Goal: Task Accomplishment & Management: Manage account settings

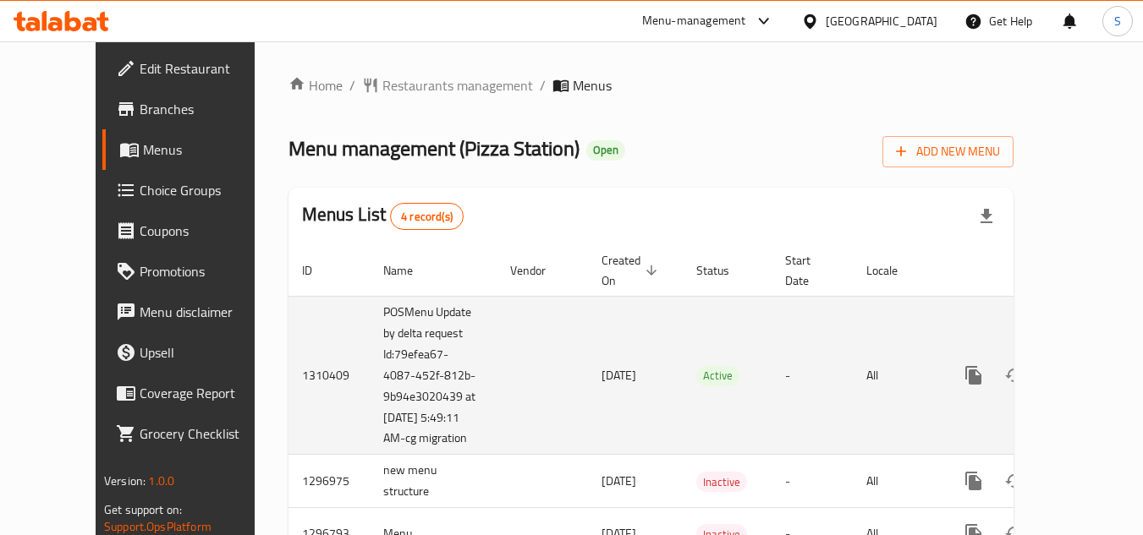
scroll to position [85, 0]
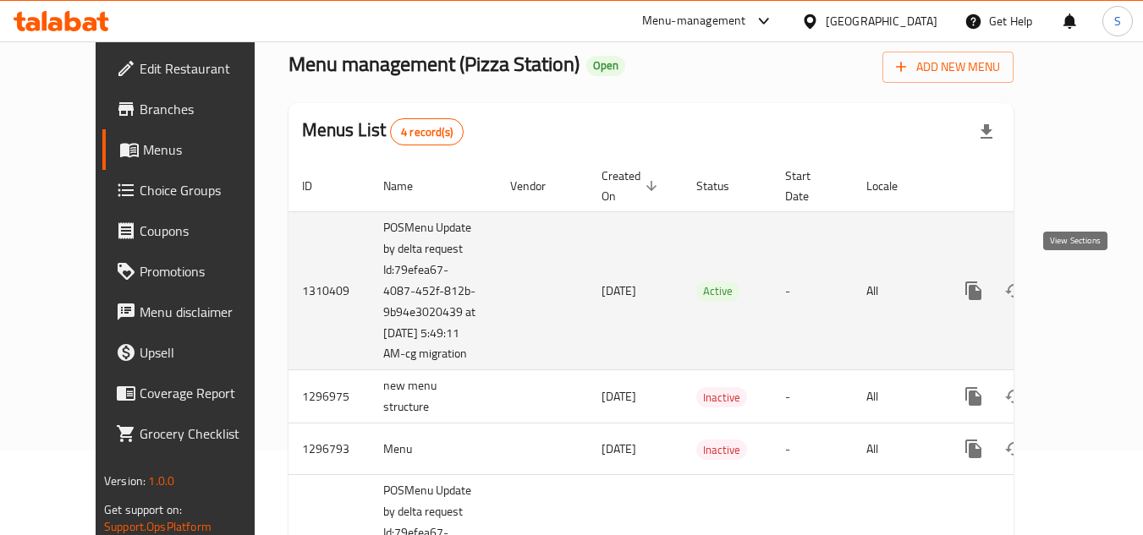
click at [1085, 283] on icon "enhanced table" at bounding box center [1095, 291] width 20 height 20
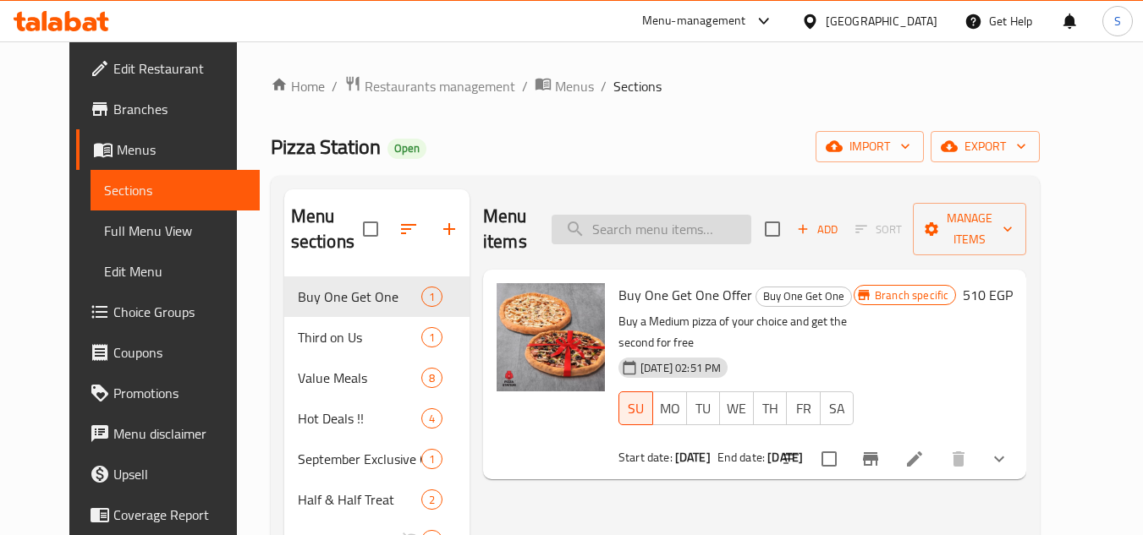
click at [678, 222] on input "search" at bounding box center [651, 230] width 200 height 30
paste input "Buy 2 Medium Pizzas, Get 1 For Free"
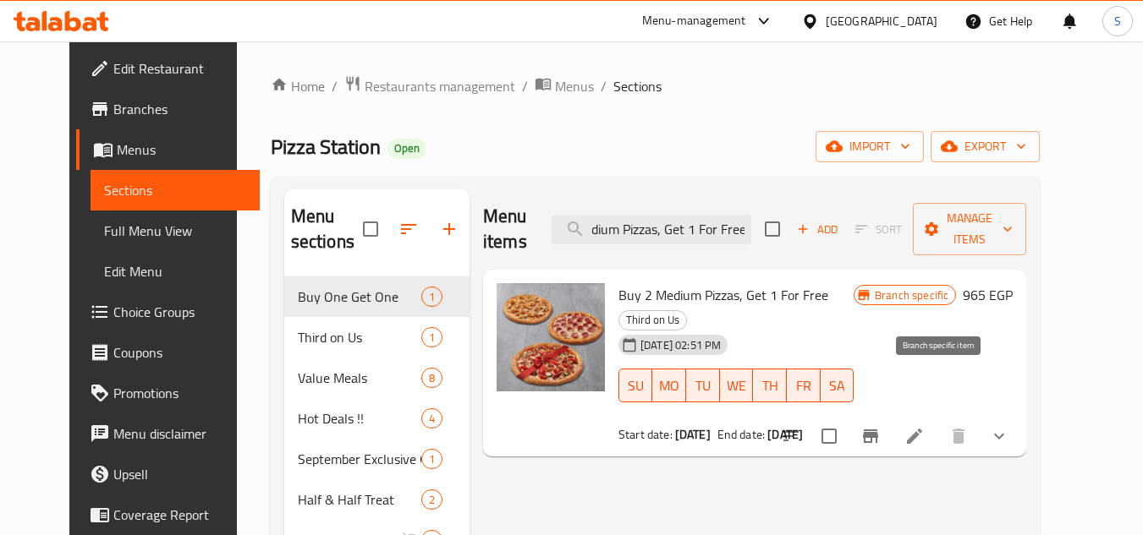
type input "Buy 2 Medium Pizzas, Get 1 For Free"
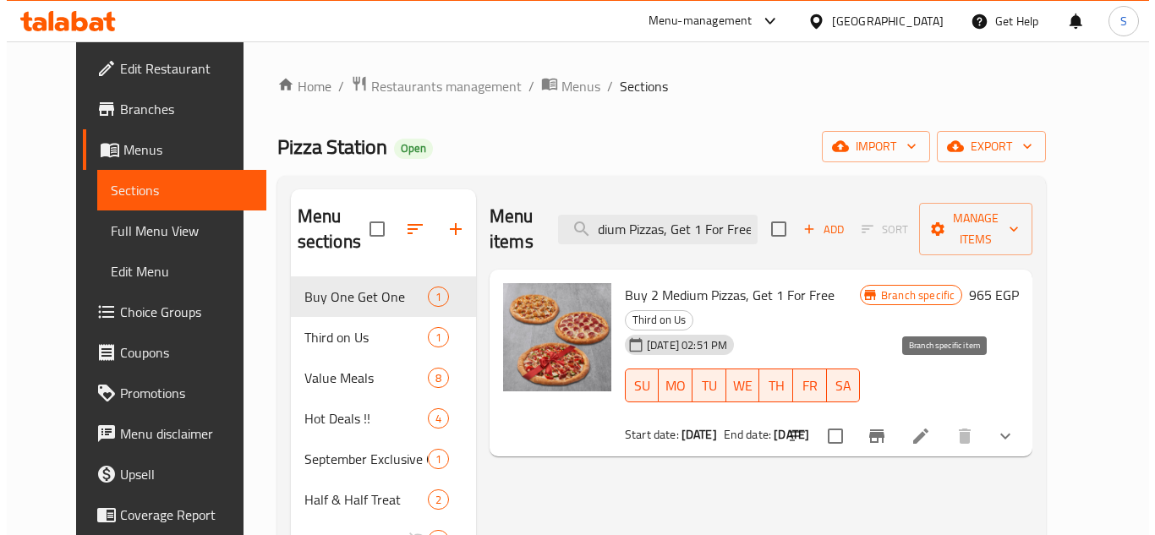
scroll to position [0, 0]
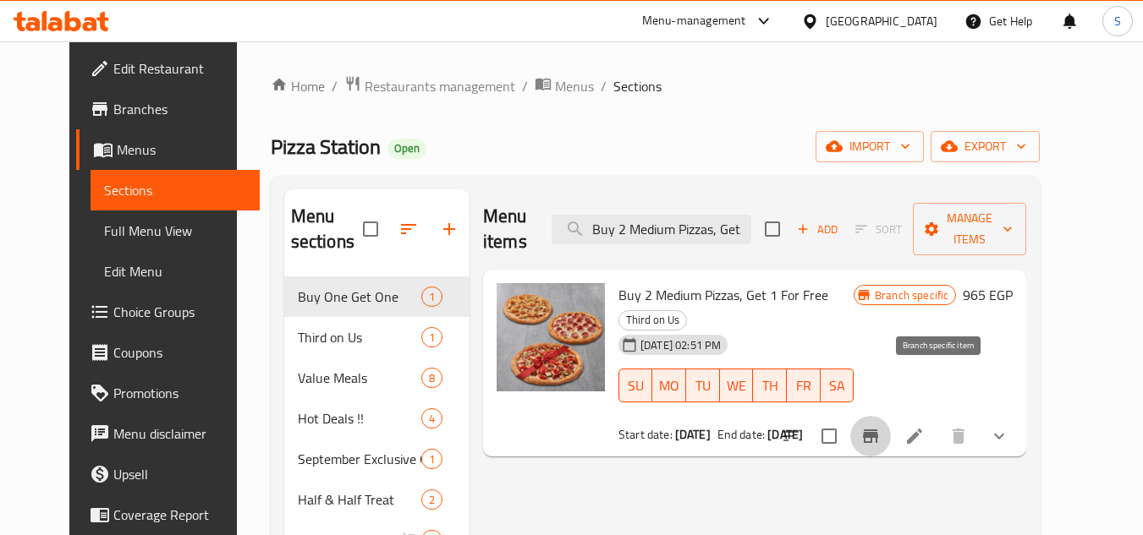
click at [881, 426] on icon "Branch-specific-item" at bounding box center [870, 436] width 20 height 20
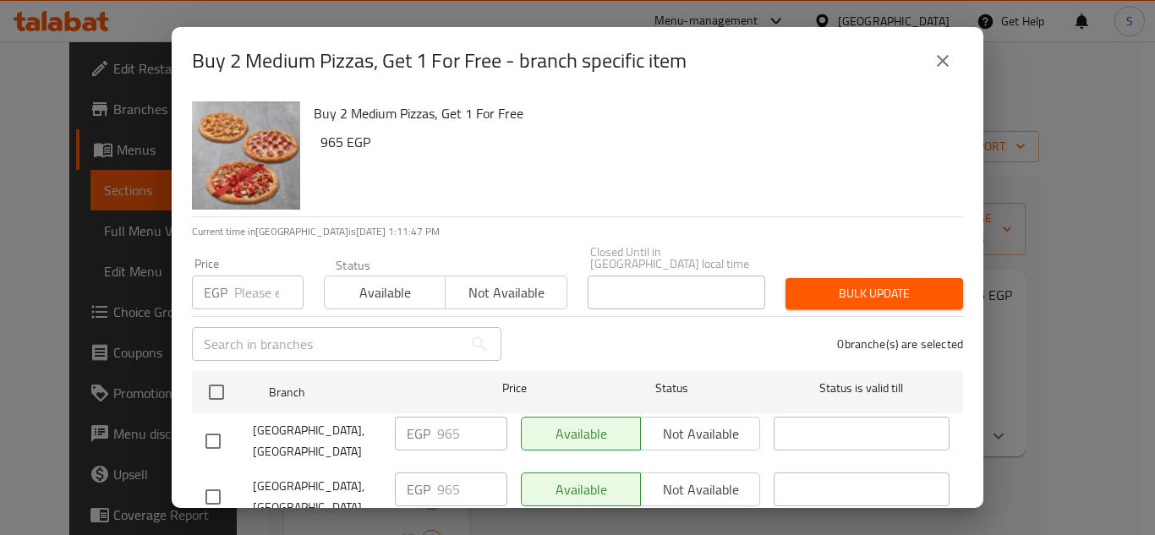
click at [90, 72] on div "Buy 2 Medium Pizzas, Get 1 For Free - branch specific item Buy 2 Medium Pizzas,…" at bounding box center [577, 267] width 1155 height 535
click at [945, 67] on icon "close" at bounding box center [943, 61] width 20 height 20
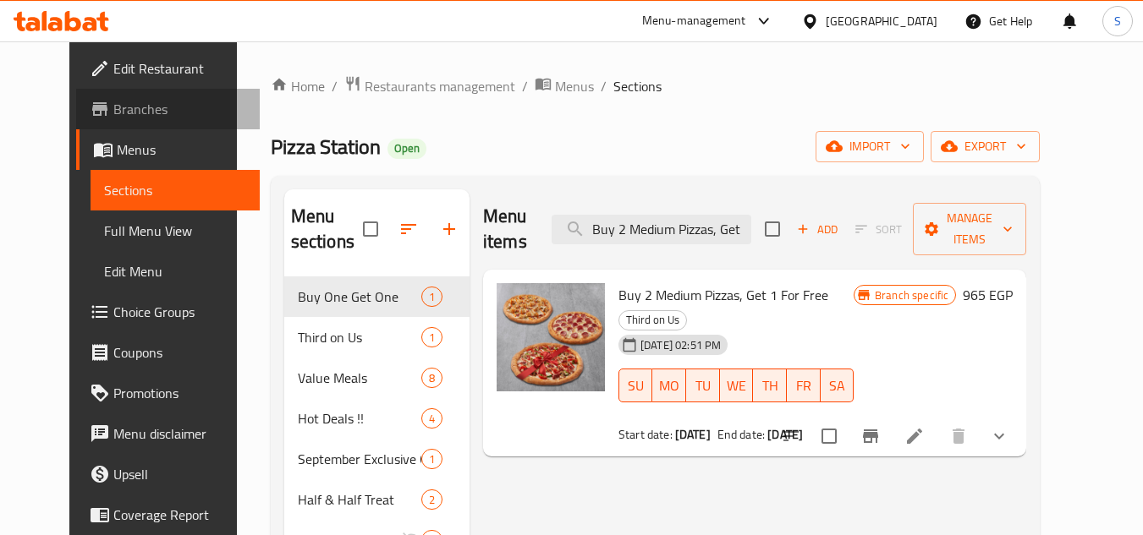
click at [113, 116] on span "Branches" at bounding box center [180, 109] width 134 height 20
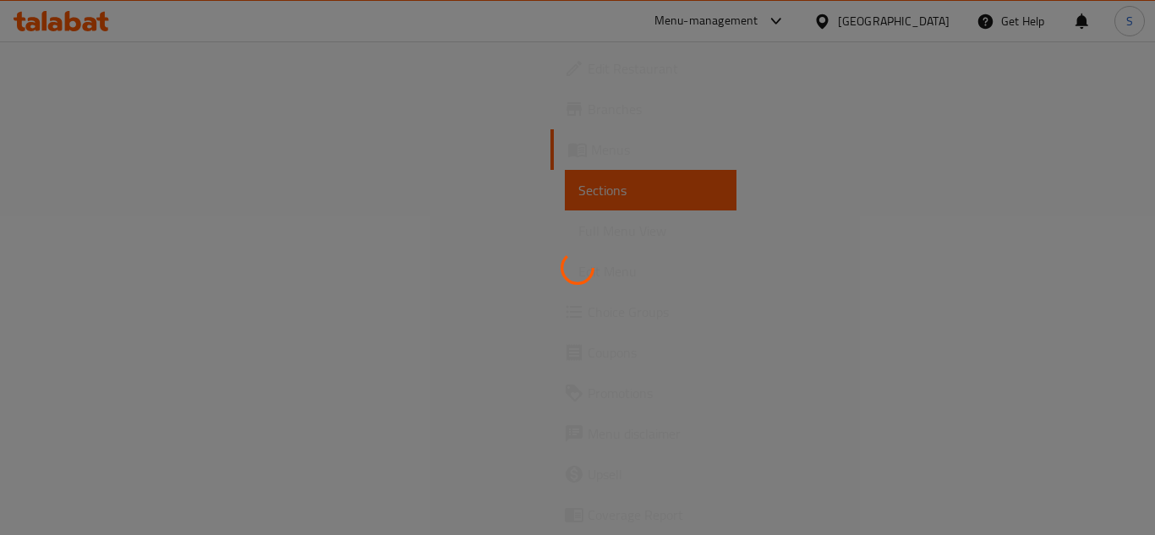
click at [281, 260] on div at bounding box center [577, 267] width 1155 height 535
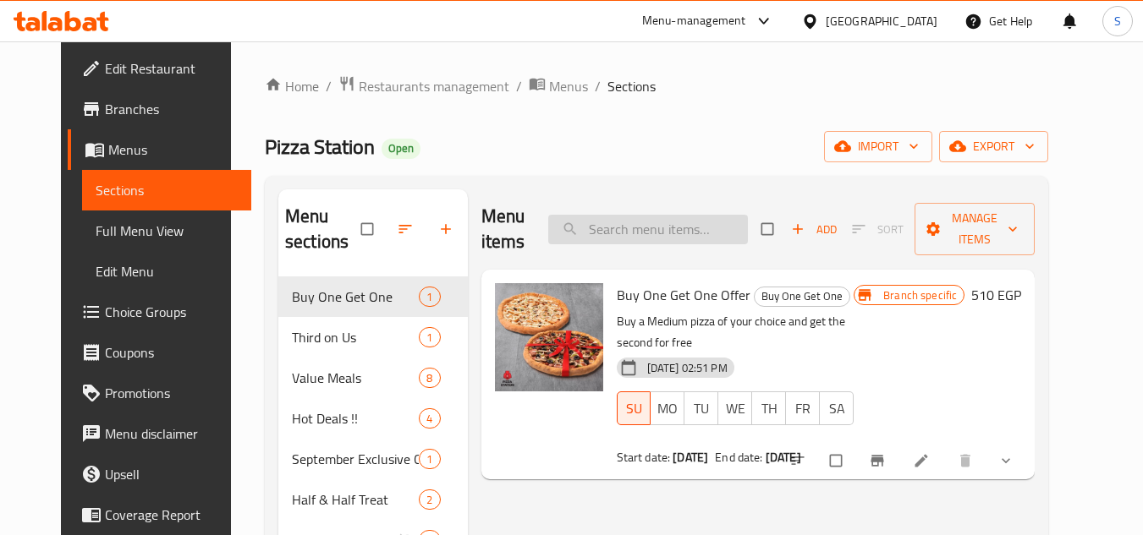
click at [675, 230] on input "search" at bounding box center [648, 230] width 200 height 30
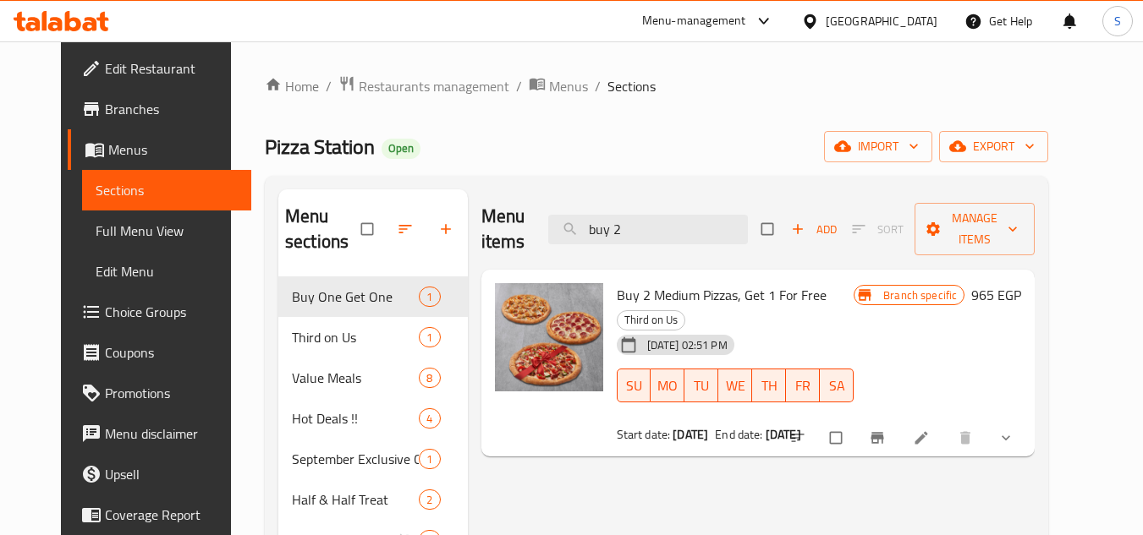
type input "buy 2"
drag, startPoint x: 811, startPoint y: 305, endPoint x: 604, endPoint y: 294, distance: 207.6
click at [617, 294] on h6 "Buy 2 Medium Pizzas, Get 1 For Free Third on Us" at bounding box center [736, 306] width 238 height 47
copy h6 "Buy 2 Medium Pizzas, Get 1 For Free"
click at [105, 114] on span "Branches" at bounding box center [172, 109] width 134 height 20
